Goal: Navigation & Orientation: Find specific page/section

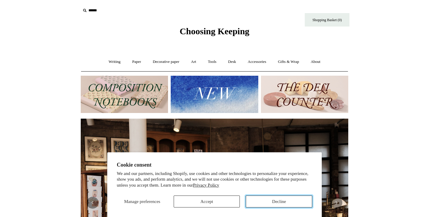
click at [268, 201] on button "Decline" at bounding box center [279, 202] width 66 height 12
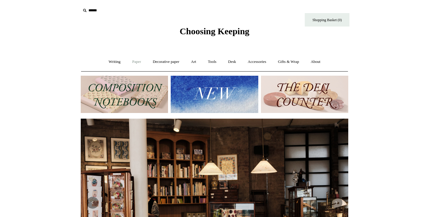
click at [132, 63] on link "Paper +" at bounding box center [137, 62] width 20 height 16
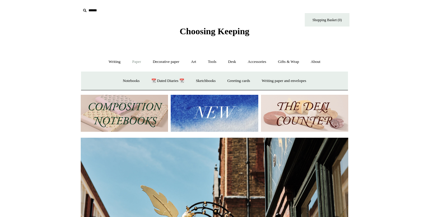
scroll to position [0, 268]
click at [111, 62] on link "Writing +" at bounding box center [114, 62] width 23 height 16
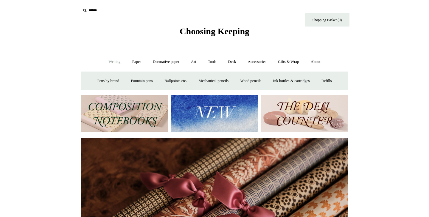
scroll to position [0, 535]
click at [255, 62] on link "Accessories +" at bounding box center [257, 62] width 29 height 16
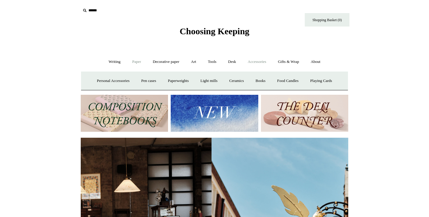
scroll to position [0, 13]
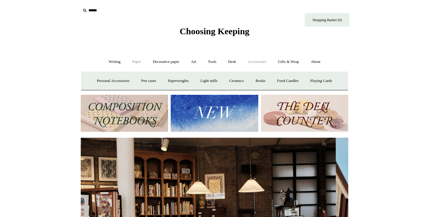
click at [135, 61] on link "Paper +" at bounding box center [137, 62] width 20 height 16
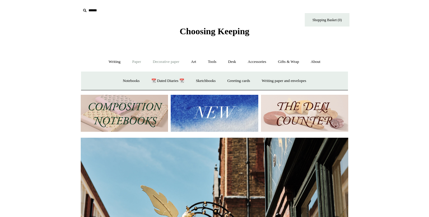
scroll to position [0, 268]
click at [268, 80] on link "Writing paper and envelopes +" at bounding box center [284, 81] width 55 height 16
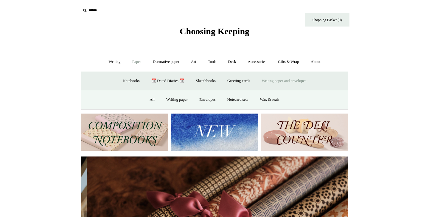
scroll to position [0, 535]
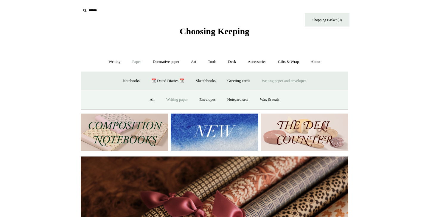
click at [178, 100] on link "Writing paper" at bounding box center [177, 100] width 32 height 16
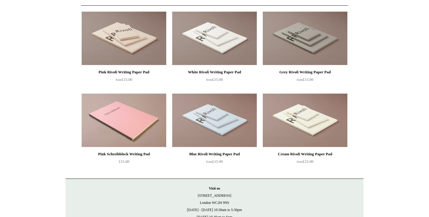
scroll to position [121, 0]
